Goal: Navigation & Orientation: Find specific page/section

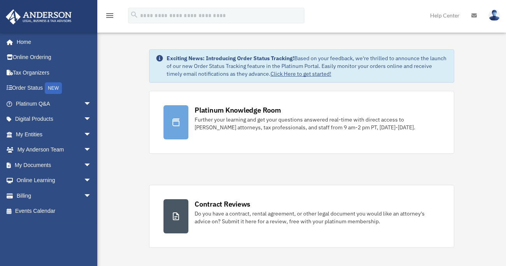
click at [27, 196] on link "Billing arrow_drop_down" at bounding box center [54, 196] width 98 height 16
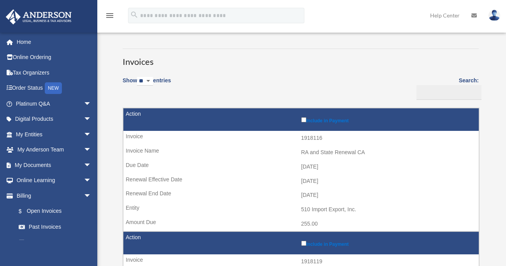
scroll to position [25, 0]
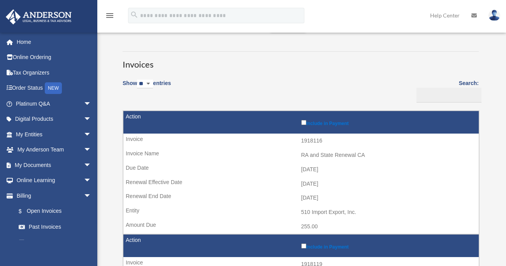
click at [26, 44] on link "Home" at bounding box center [54, 42] width 98 height 16
